Goal: Information Seeking & Learning: Learn about a topic

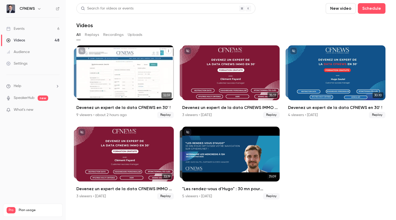
click at [103, 64] on div "Devenez un expert de la data CFNEWS en 30' !" at bounding box center [124, 72] width 97 height 55
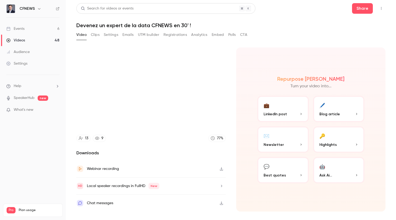
click at [230, 116] on section "13 9 77 % Downloads Webinar recording Local speaker recordings in FullHD New Ch…" at bounding box center [230, 126] width 309 height 159
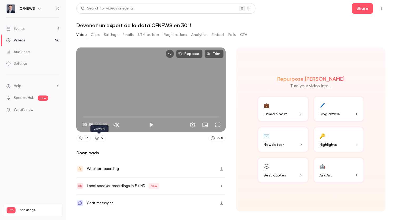
click at [99, 140] on link "9" at bounding box center [99, 137] width 13 height 7
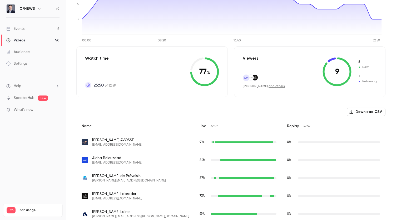
scroll to position [88, 0]
